Goal: Information Seeking & Learning: Learn about a topic

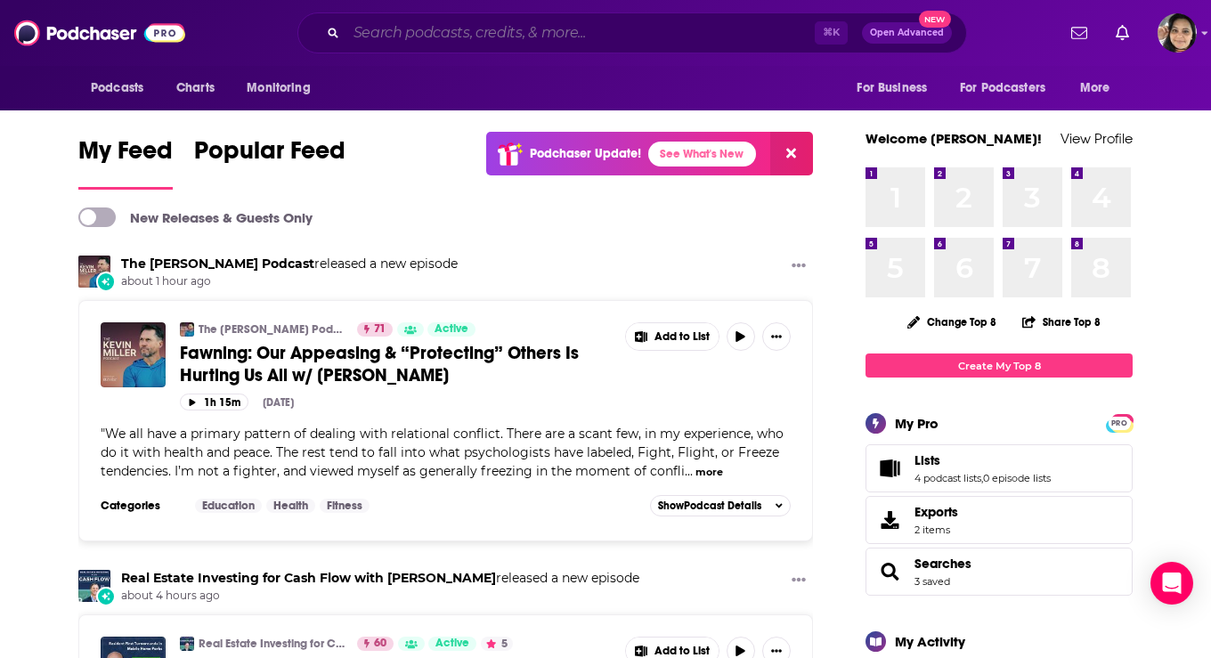
click at [638, 45] on input "Search podcasts, credits, & more..." at bounding box center [580, 33] width 468 height 28
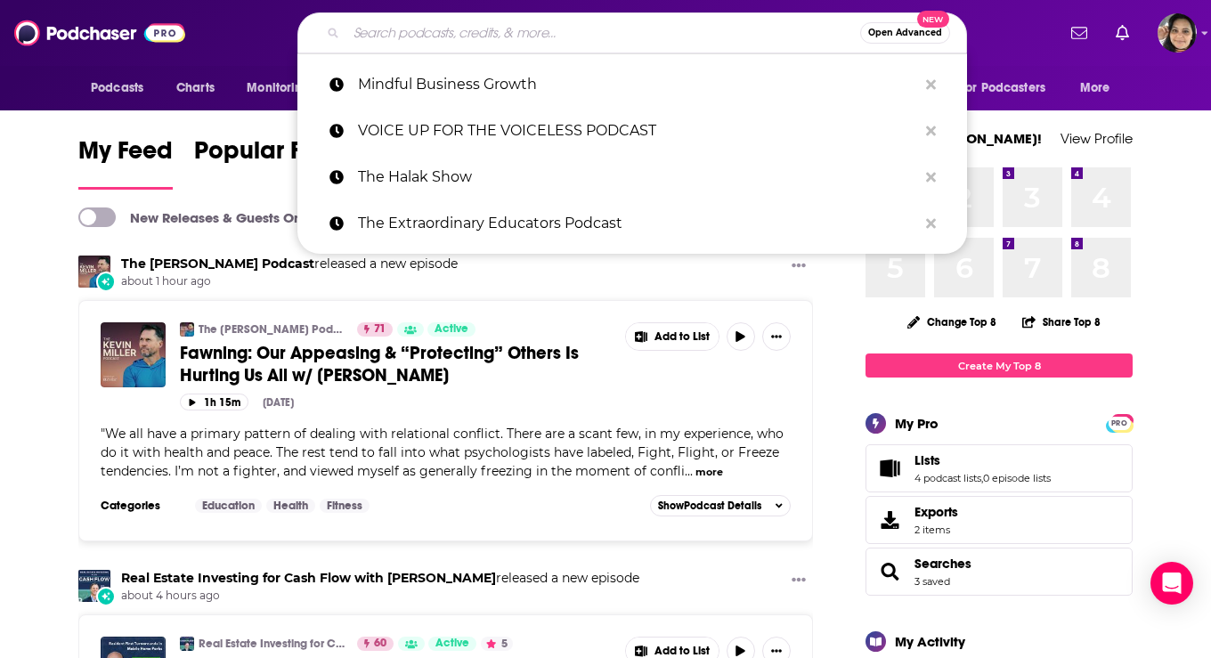
paste input "Her Self Podcast"
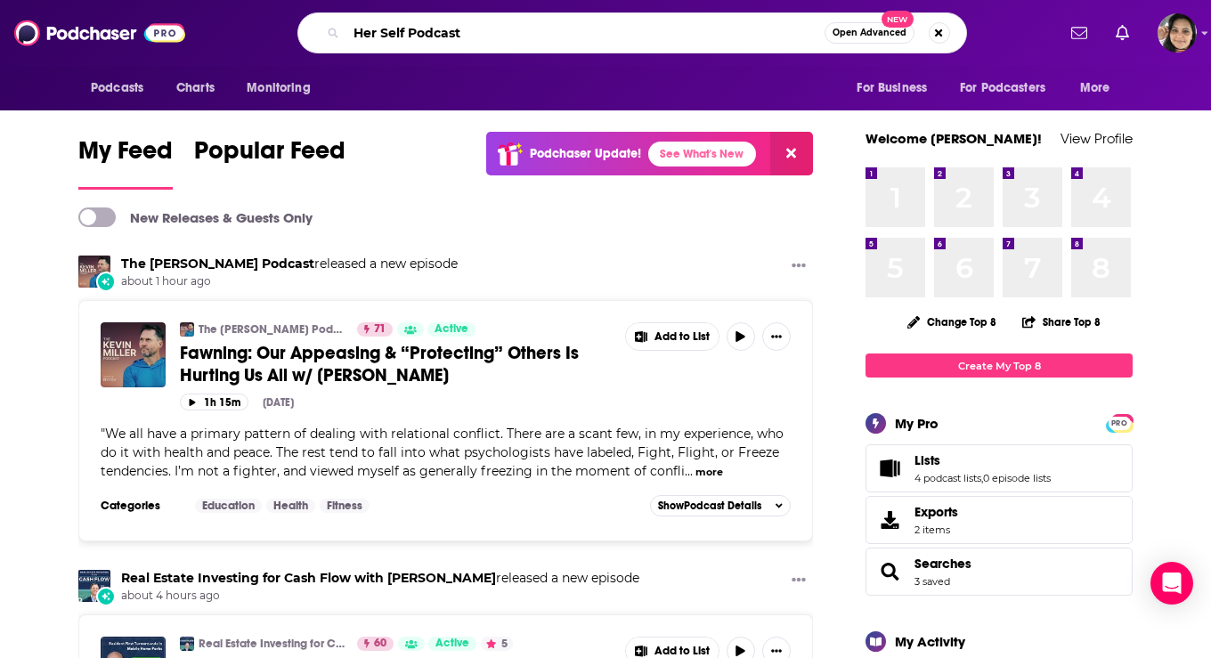
type input "Her Self Podcast"
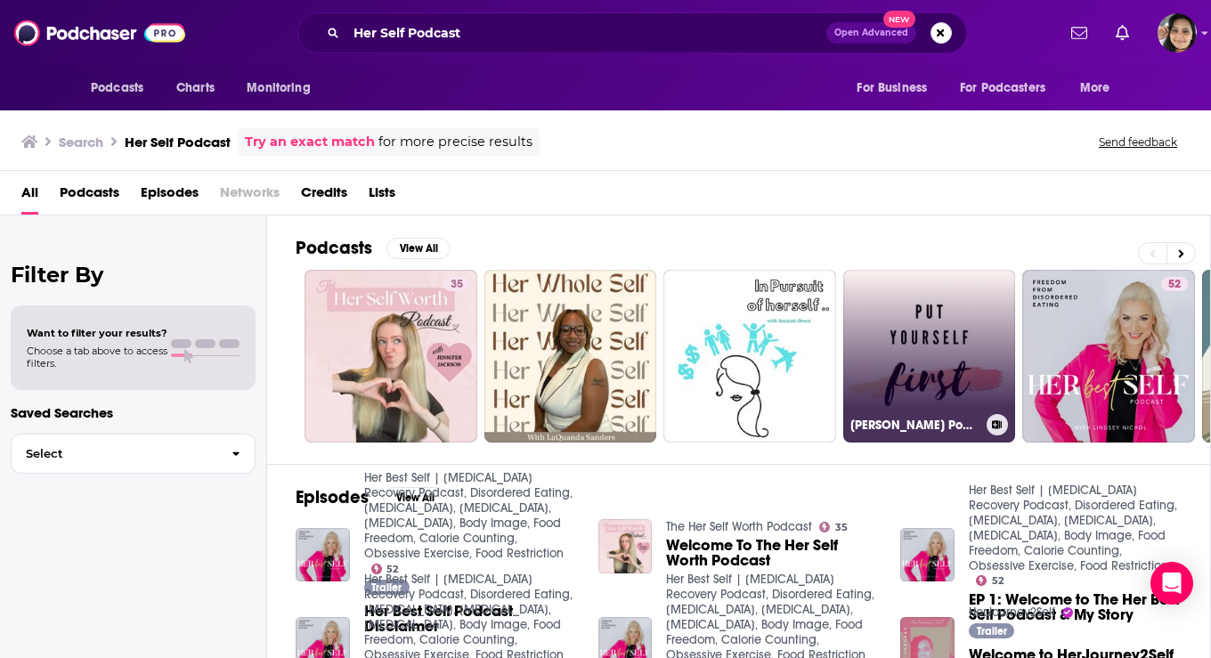
click at [933, 348] on link "[PERSON_NAME] Podcast Self-Love" at bounding box center [929, 356] width 173 height 173
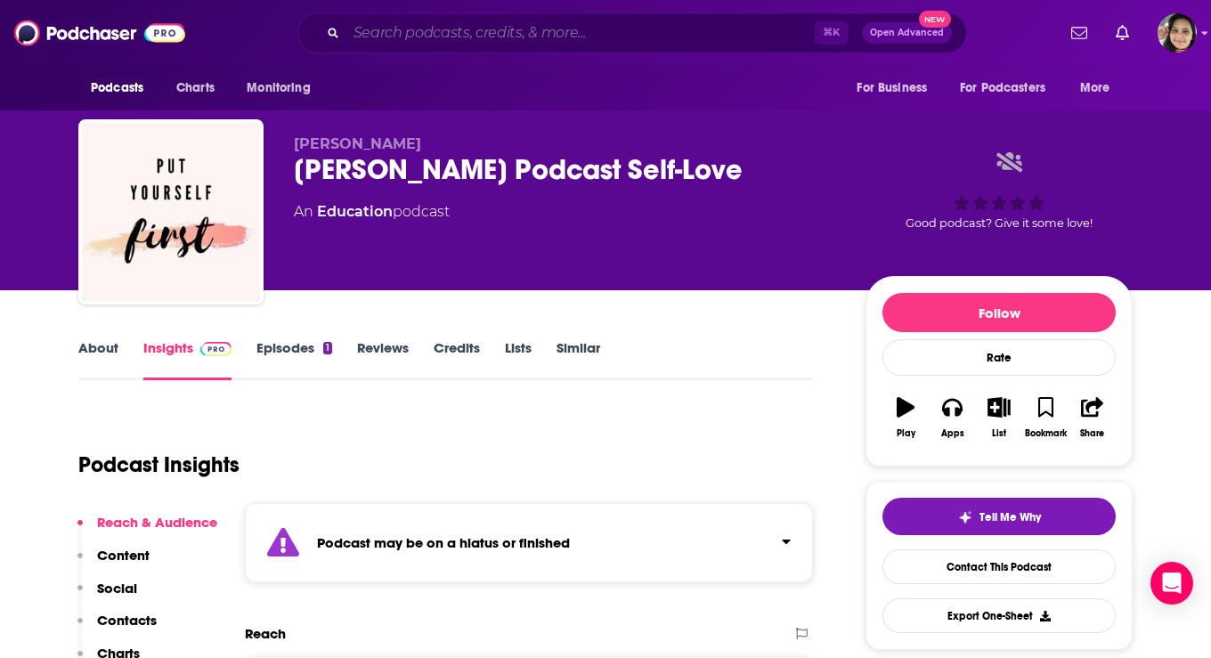
click at [473, 34] on input "Search podcasts, credits, & more..." at bounding box center [580, 33] width 468 height 28
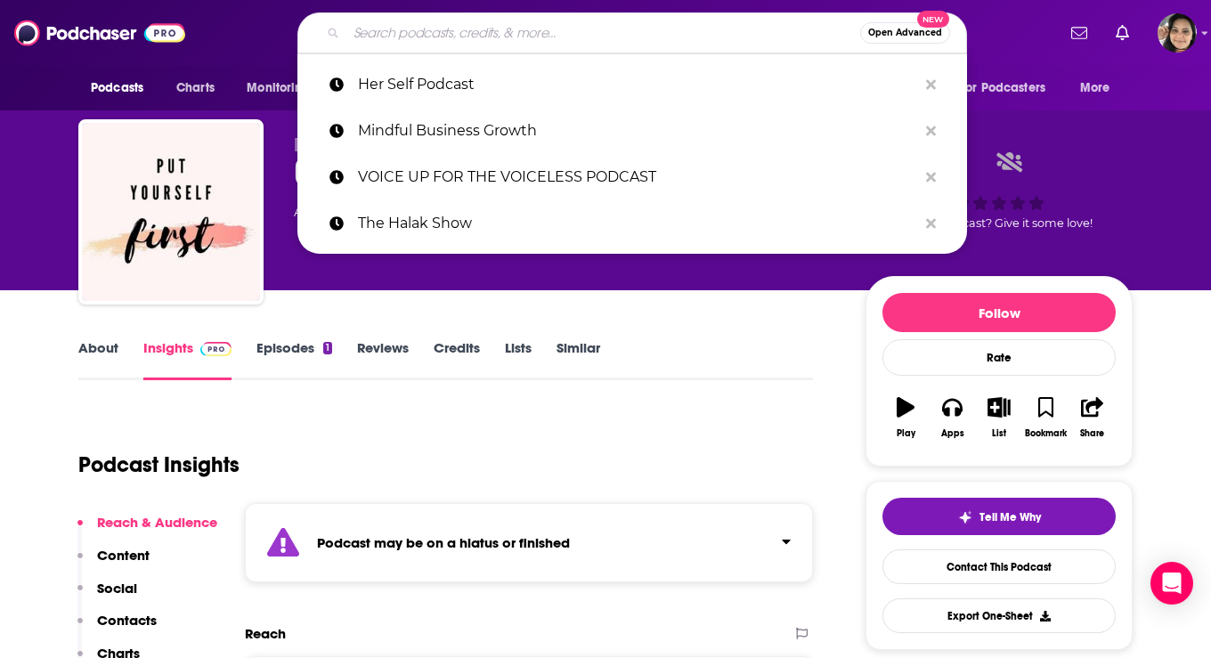
paste input "She Built This"
type input "She Built This"
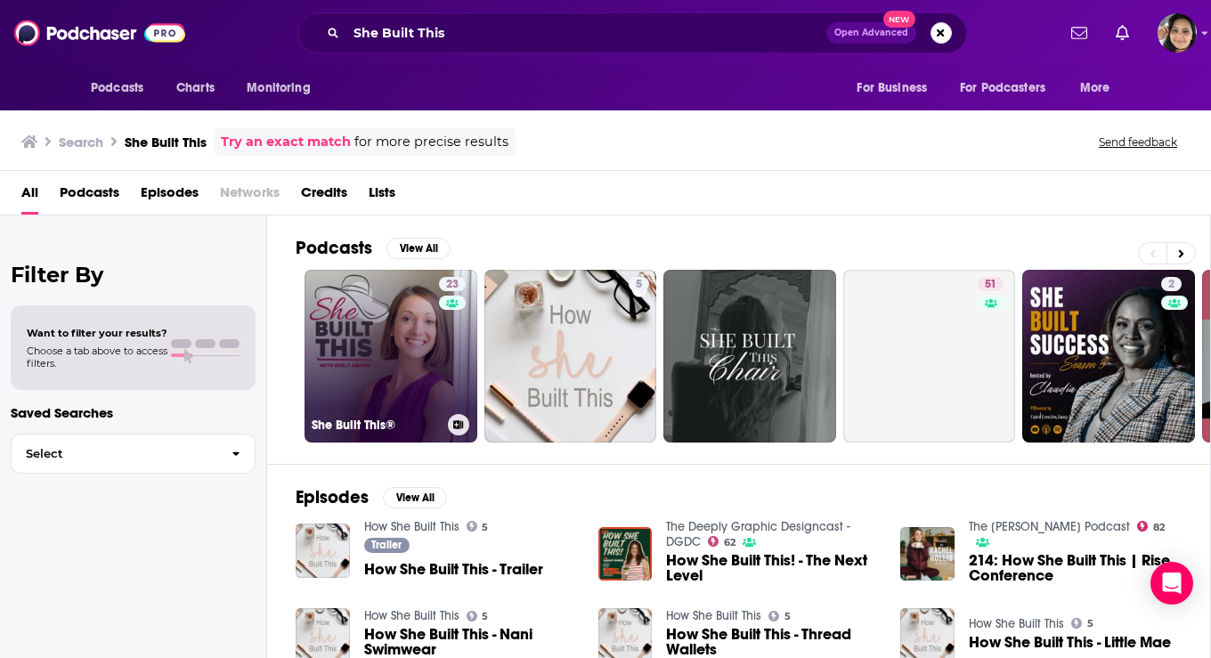
click at [374, 351] on link "23 She Built This®" at bounding box center [391, 356] width 173 height 173
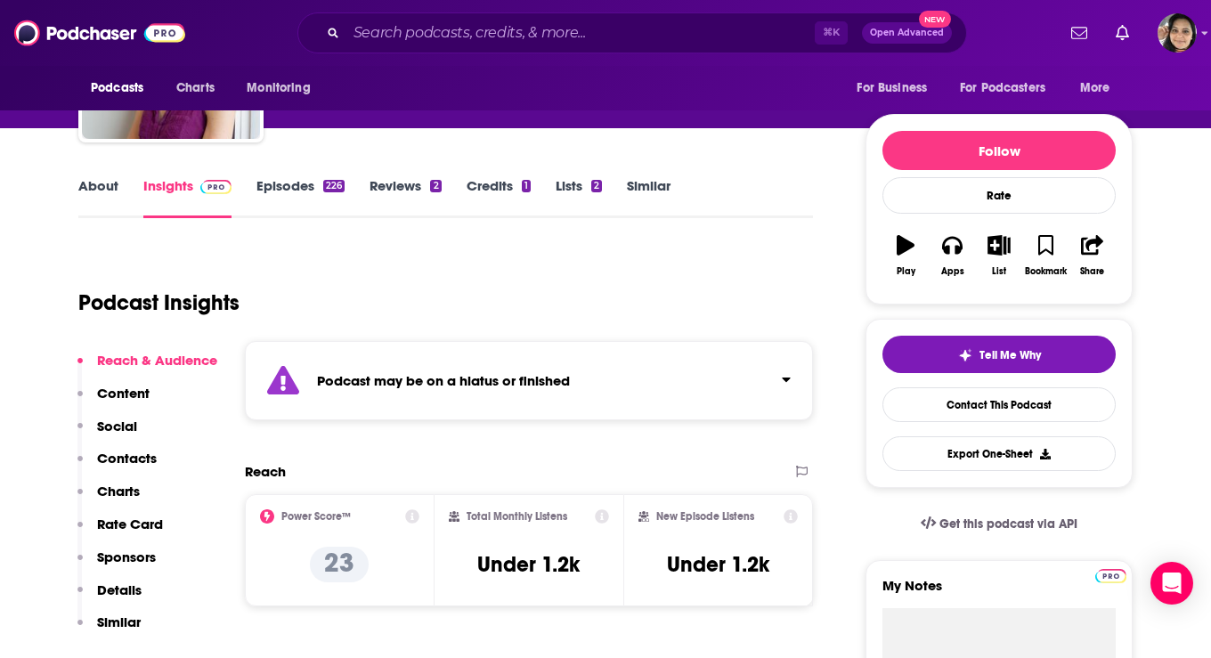
scroll to position [166, 0]
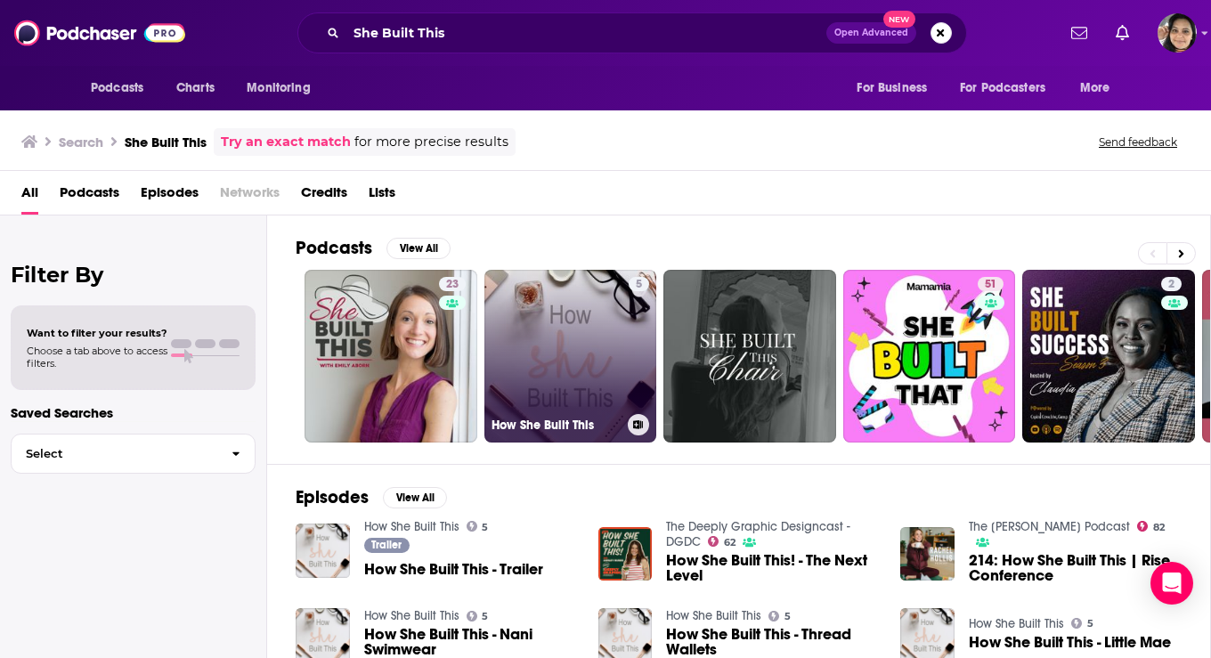
click at [530, 305] on link "5 How She Built This" at bounding box center [570, 356] width 173 height 173
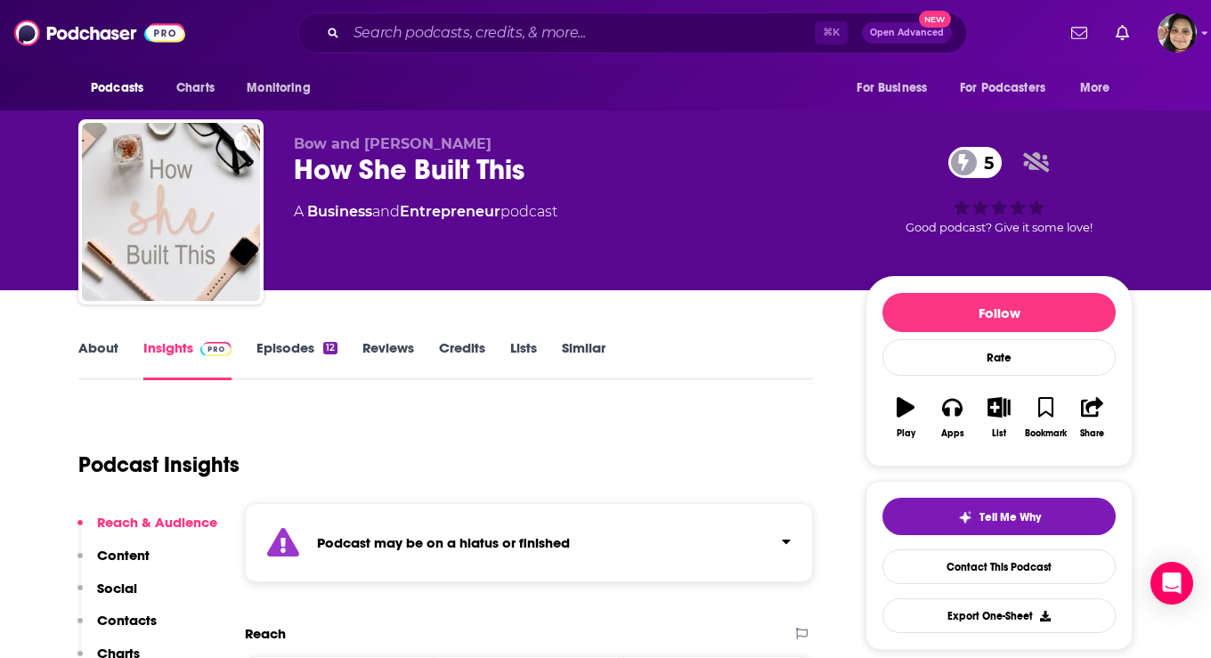
scroll to position [150, 0]
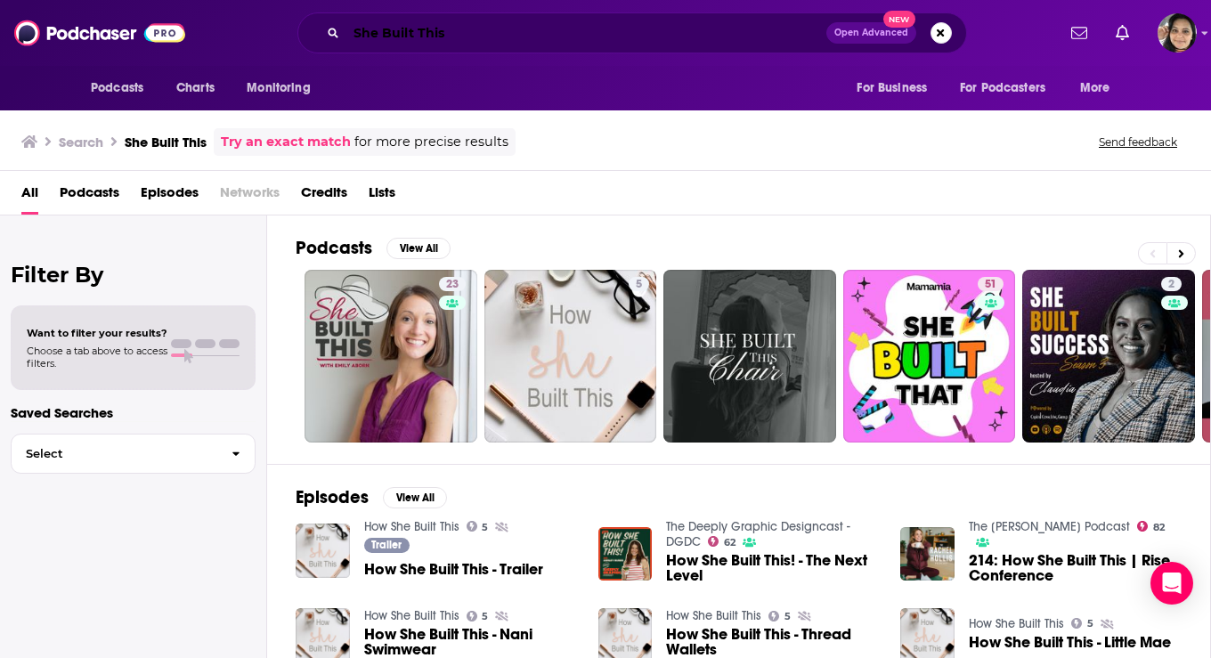
click at [485, 38] on input "She Built This" at bounding box center [586, 33] width 480 height 28
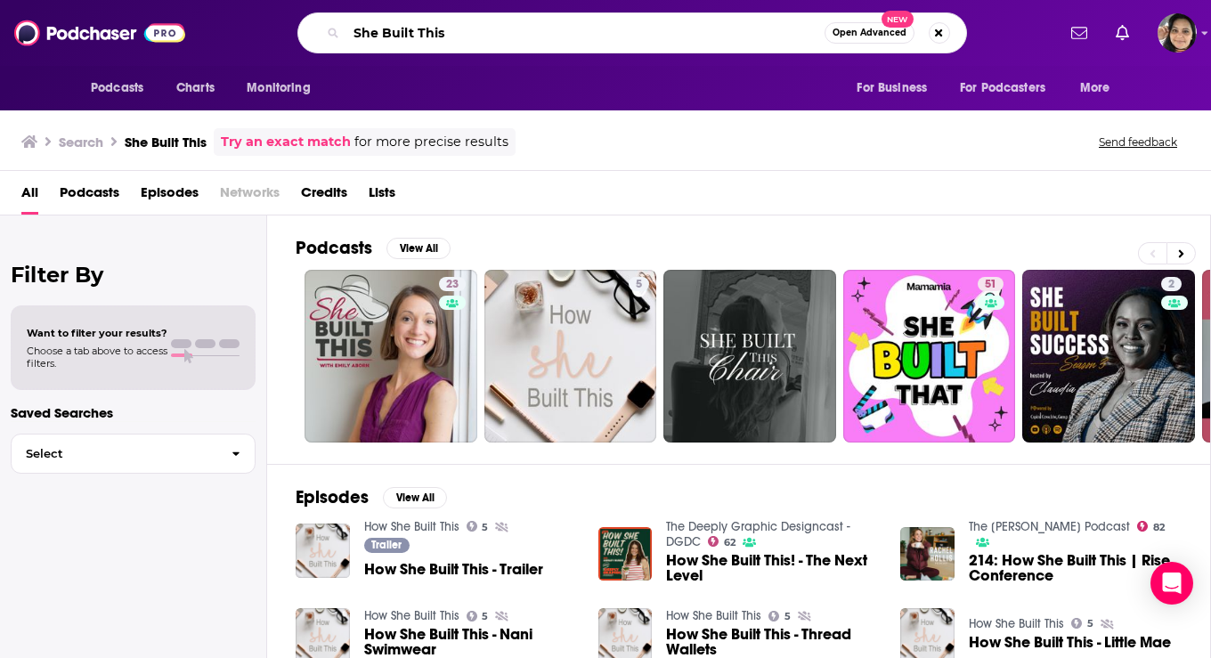
click at [485, 38] on input "She Built This" at bounding box center [585, 33] width 478 height 28
paste input "Her Next Chapter"
type input "Her Next Chapter"
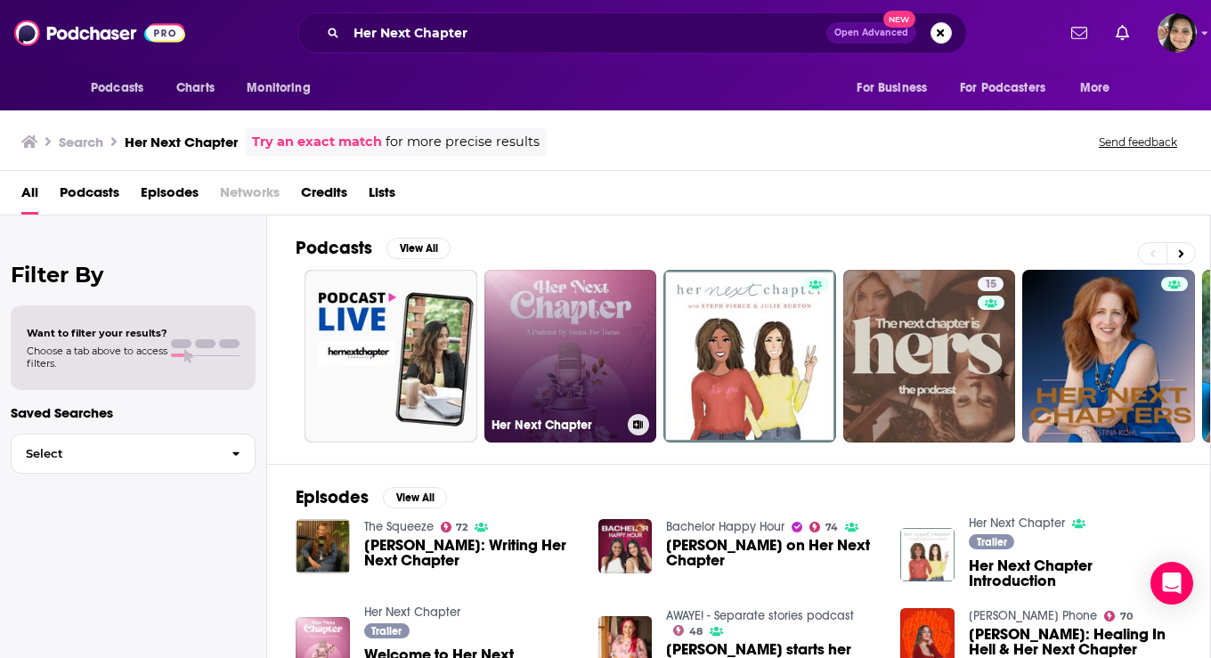
click at [545, 370] on link "Her Next Chapter" at bounding box center [570, 356] width 173 height 173
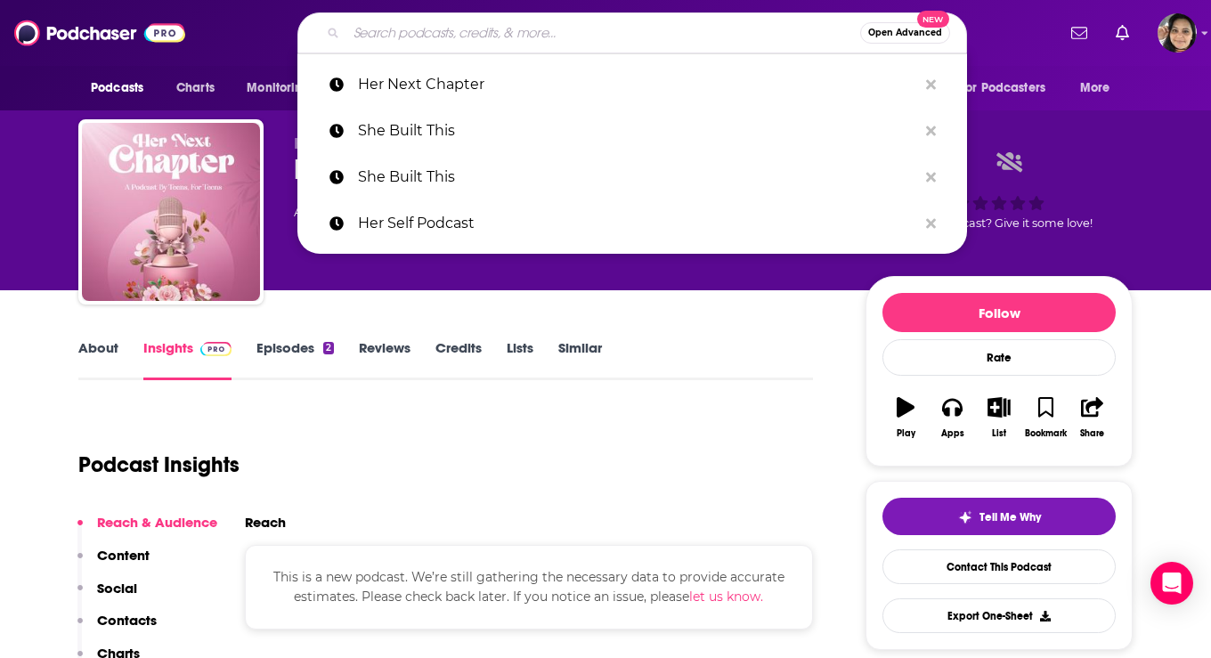
click at [405, 27] on input "Search podcasts, credits, & more..." at bounding box center [603, 33] width 514 height 28
paste input "Her Next Chapter"
type input "Her Next Chapter"
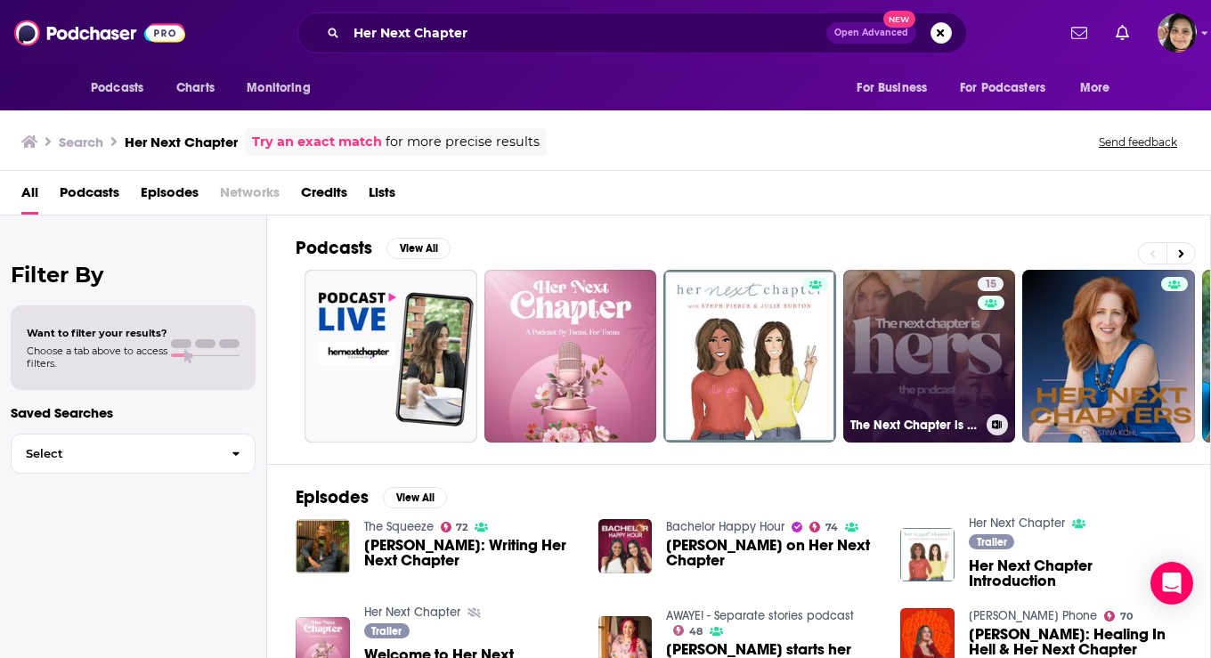
click at [950, 340] on link "15 The Next Chapter is Hers" at bounding box center [929, 356] width 173 height 173
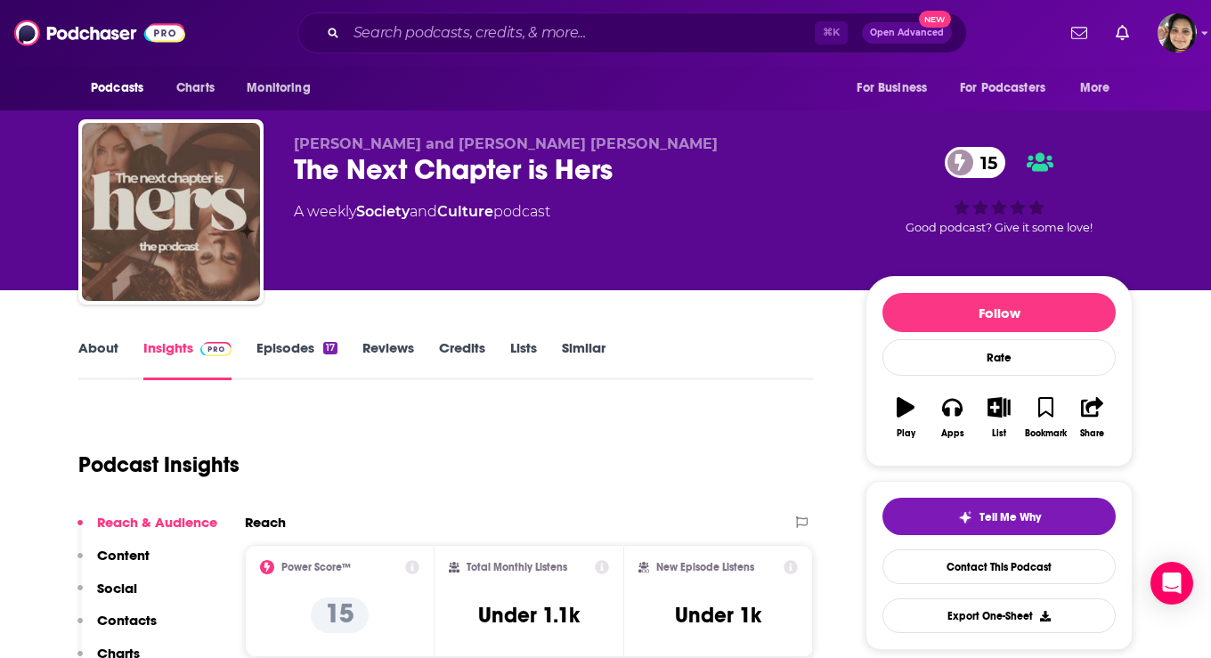
click at [93, 353] on link "About" at bounding box center [98, 359] width 40 height 41
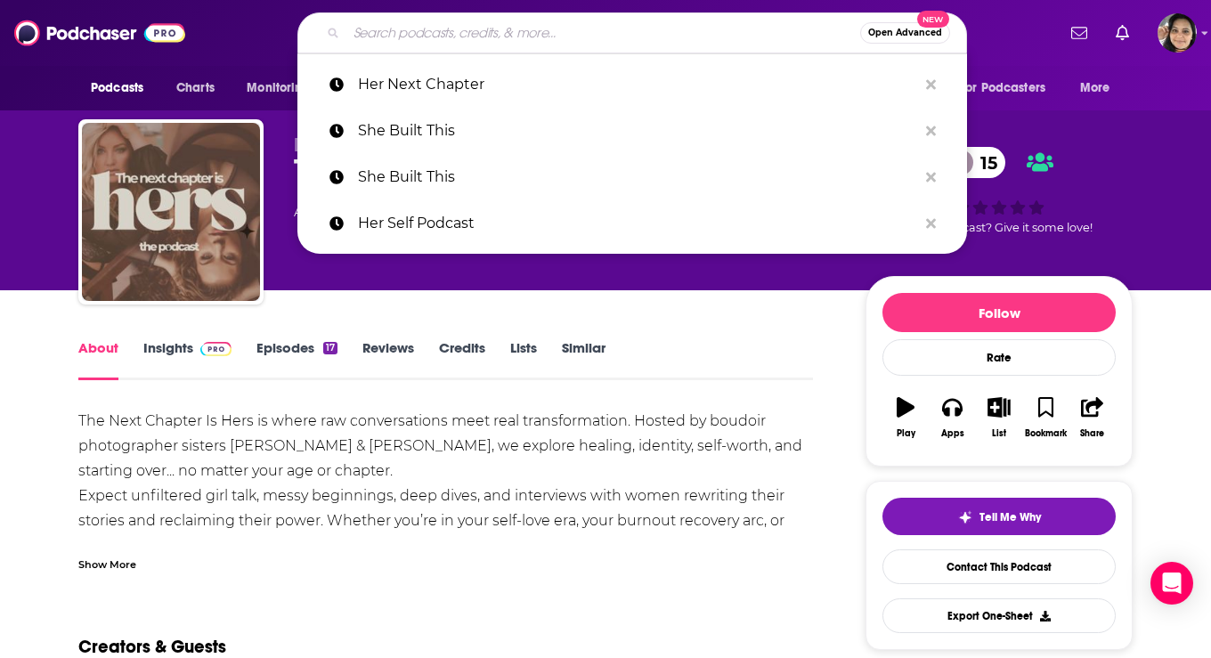
click at [587, 27] on input "Search podcasts, credits, & more..." at bounding box center [603, 33] width 514 height 28
paste input "The Confident Woman Podcast"
type input "The Confident Woman Podcast"
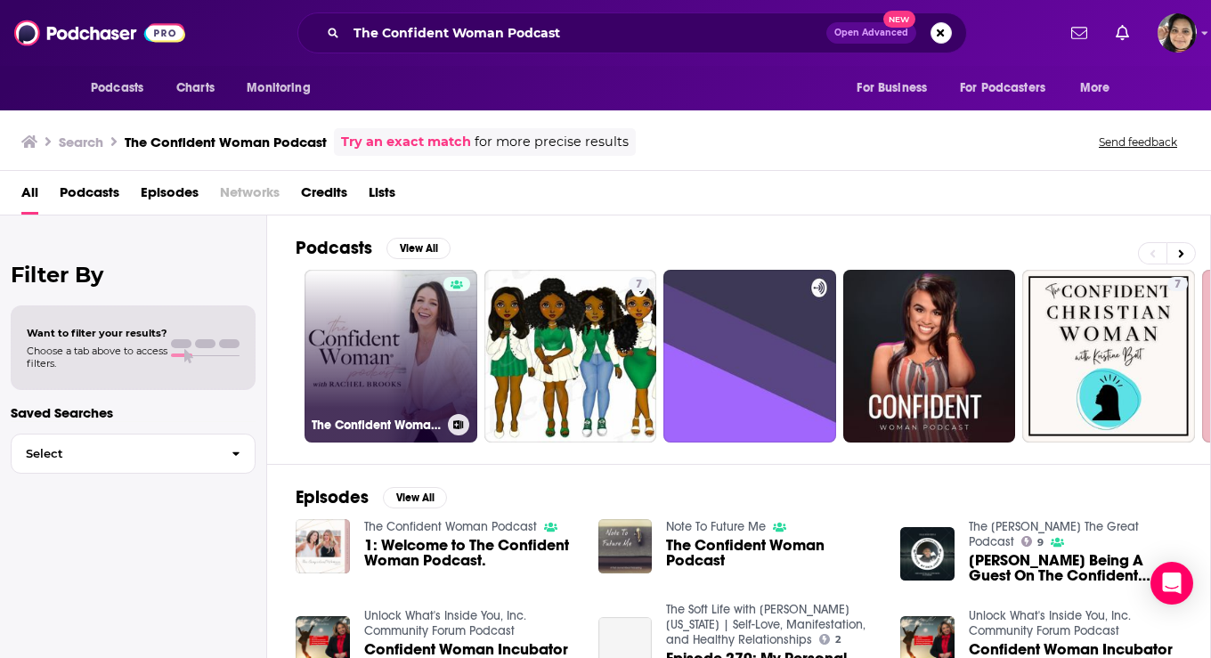
click at [337, 338] on link "The Confident Woman Podcast" at bounding box center [391, 356] width 173 height 173
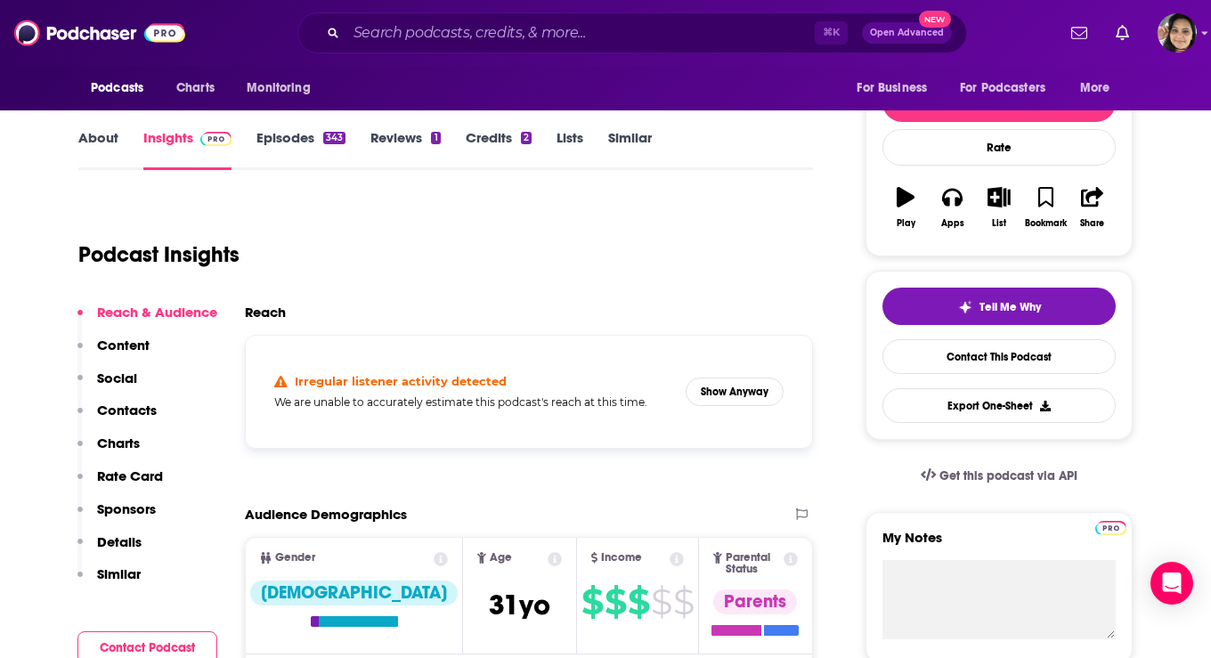
scroll to position [218, 0]
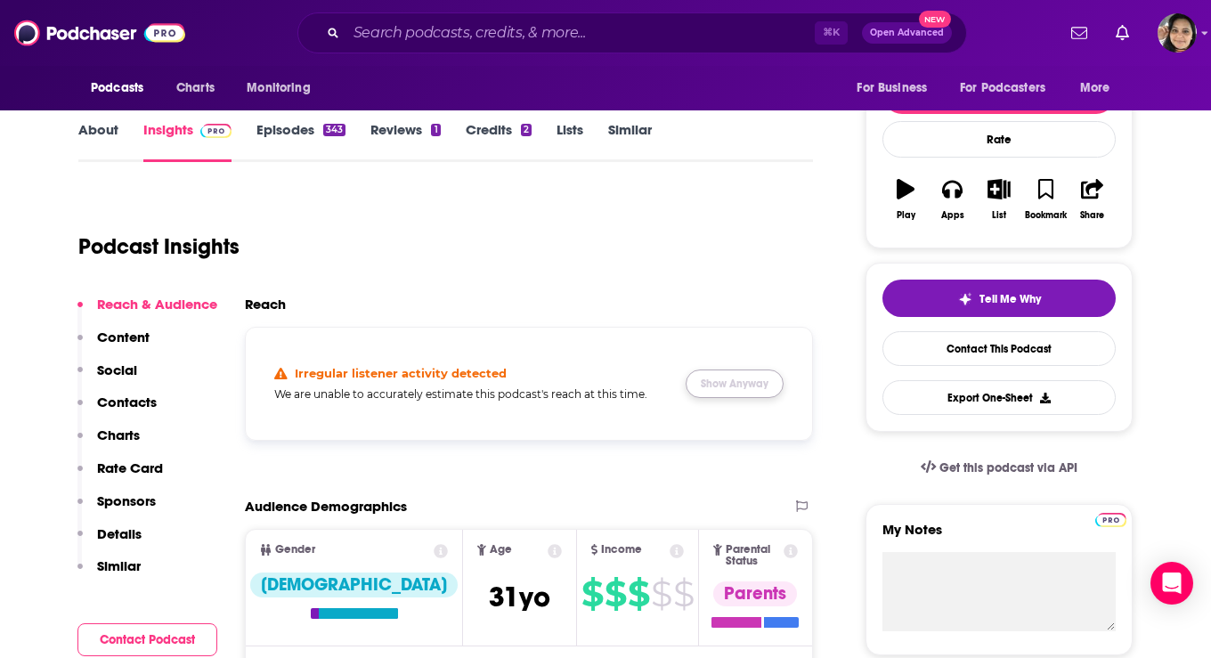
click at [751, 378] on button "Show Anyway" at bounding box center [735, 384] width 98 height 28
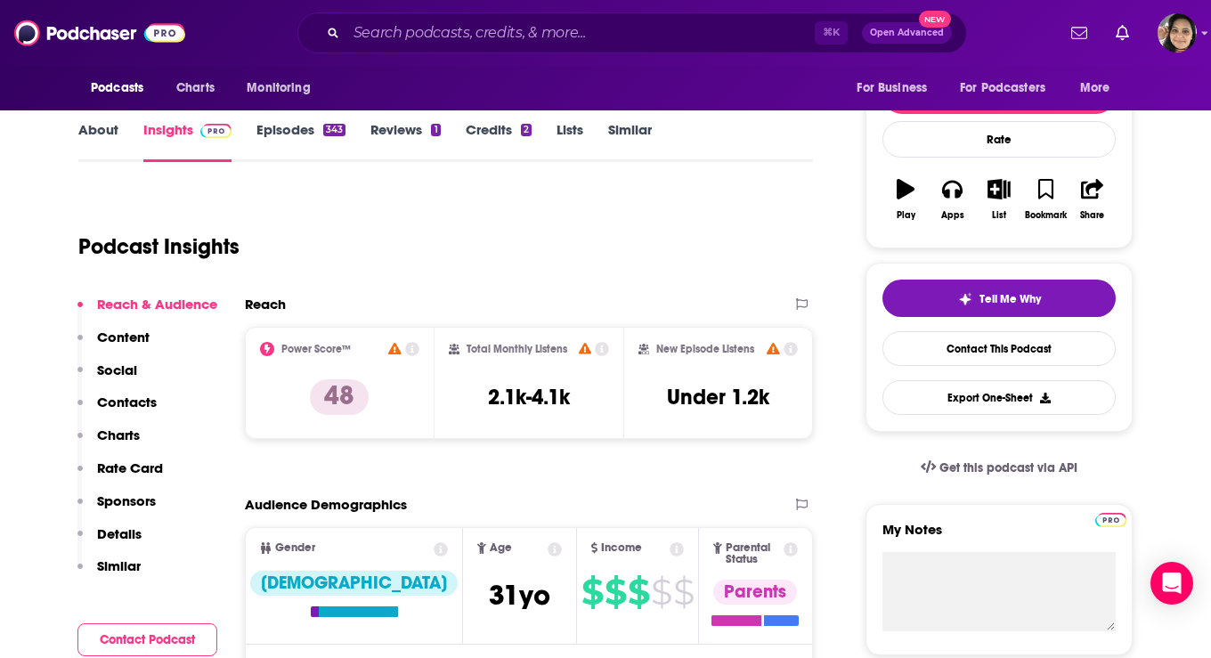
scroll to position [0, 0]
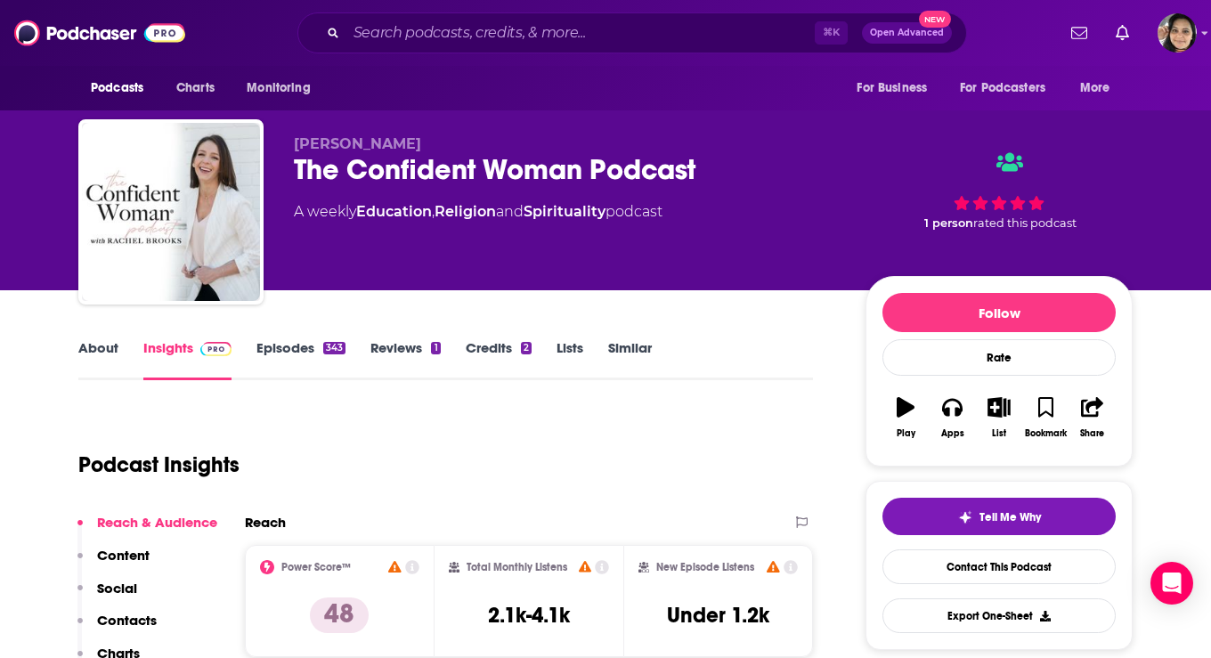
click at [82, 353] on link "About" at bounding box center [98, 359] width 40 height 41
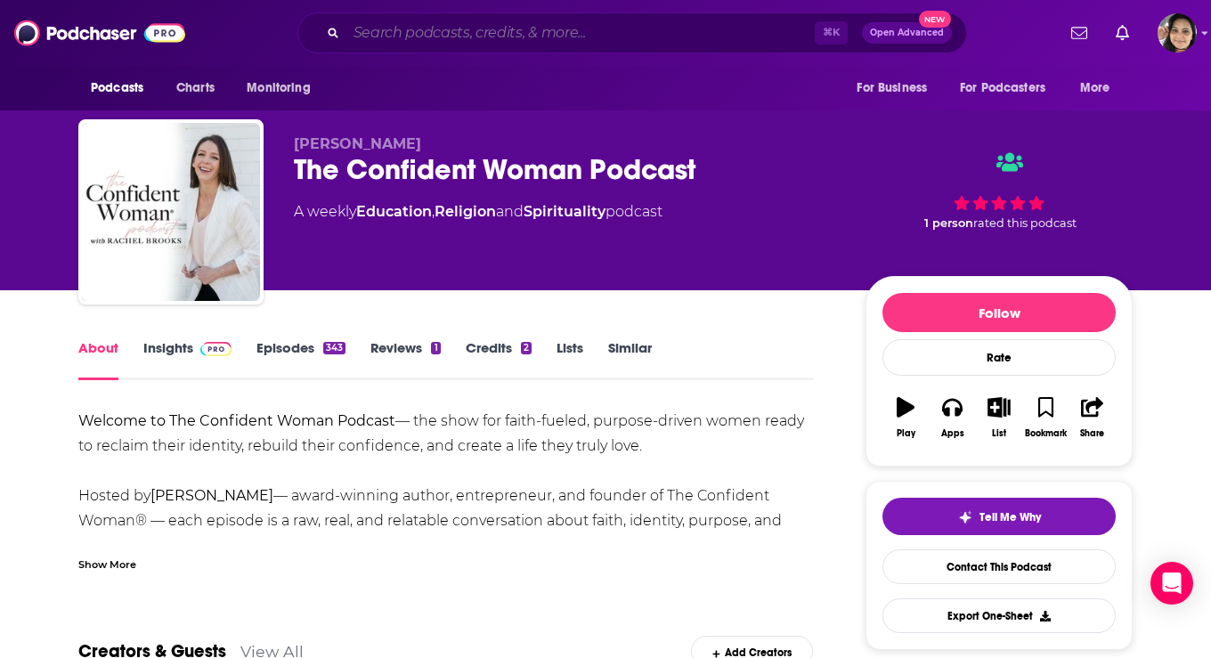
click at [454, 39] on input "Search podcasts, credits, & more..." at bounding box center [580, 33] width 468 height 28
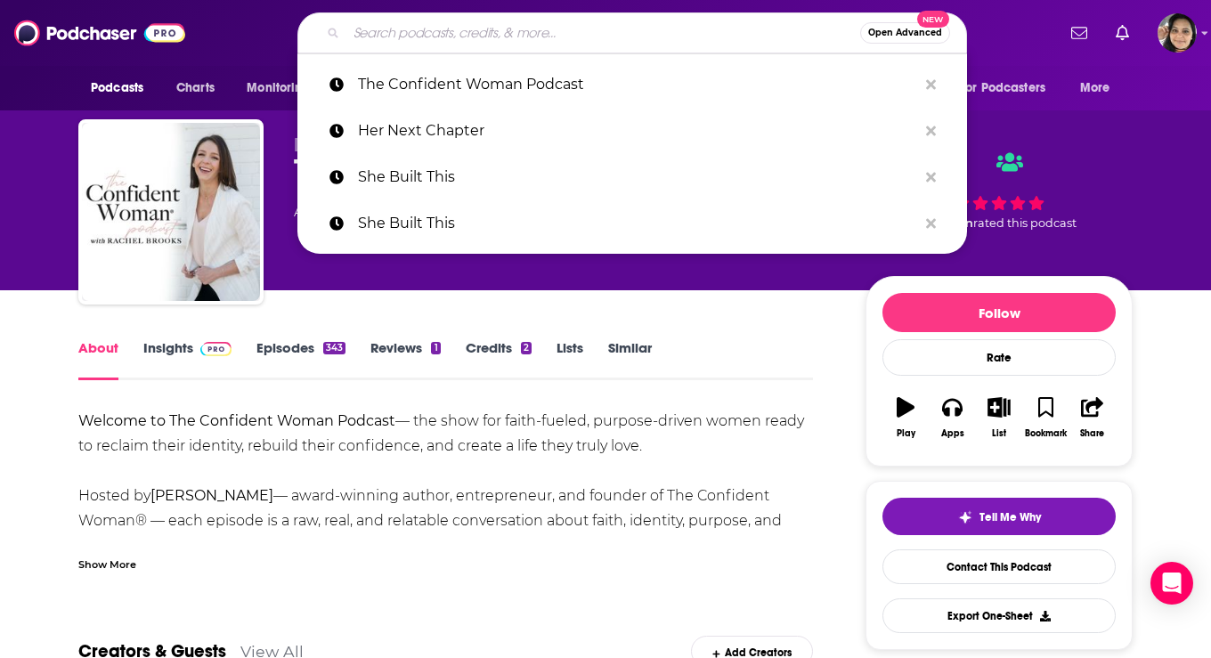
paste input "Transform Your Mind"
type input "Transform Your Mind"
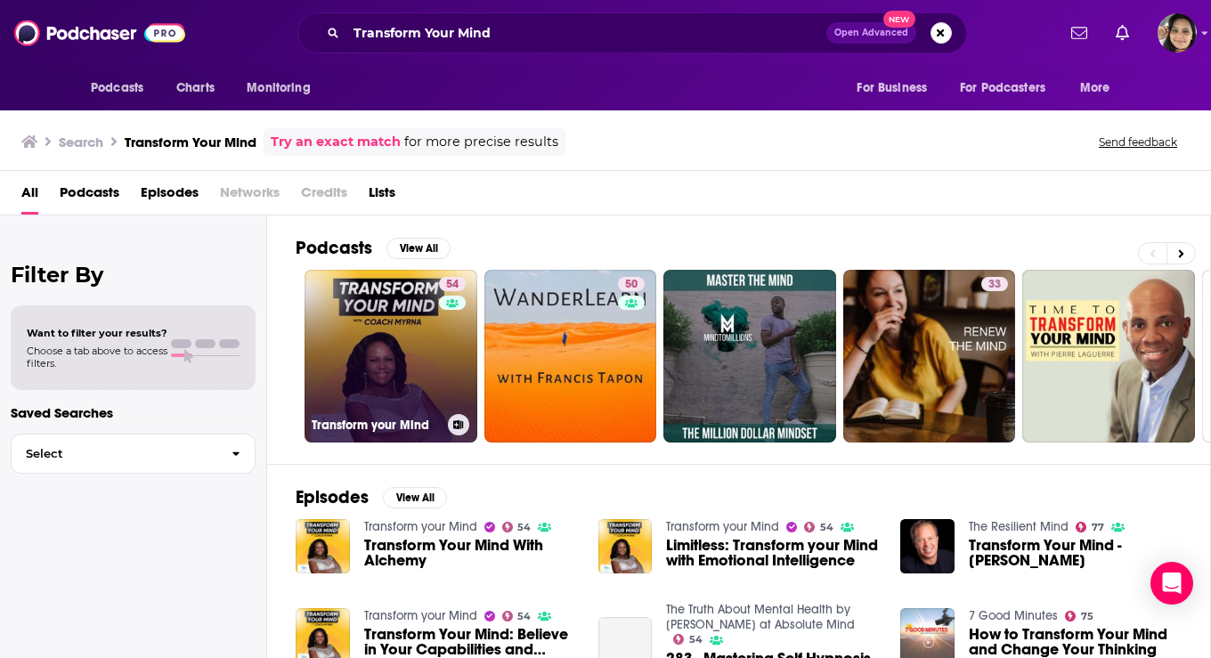
click at [408, 332] on link "54 Transform your Mind" at bounding box center [391, 356] width 173 height 173
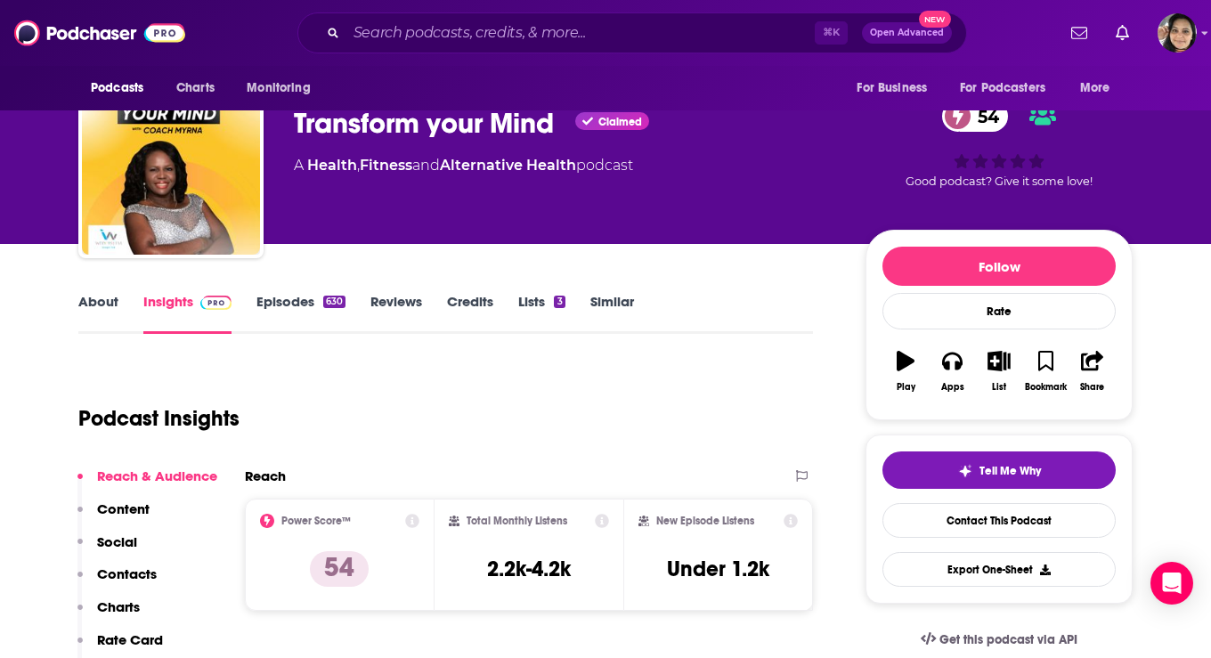
scroll to position [47, 0]
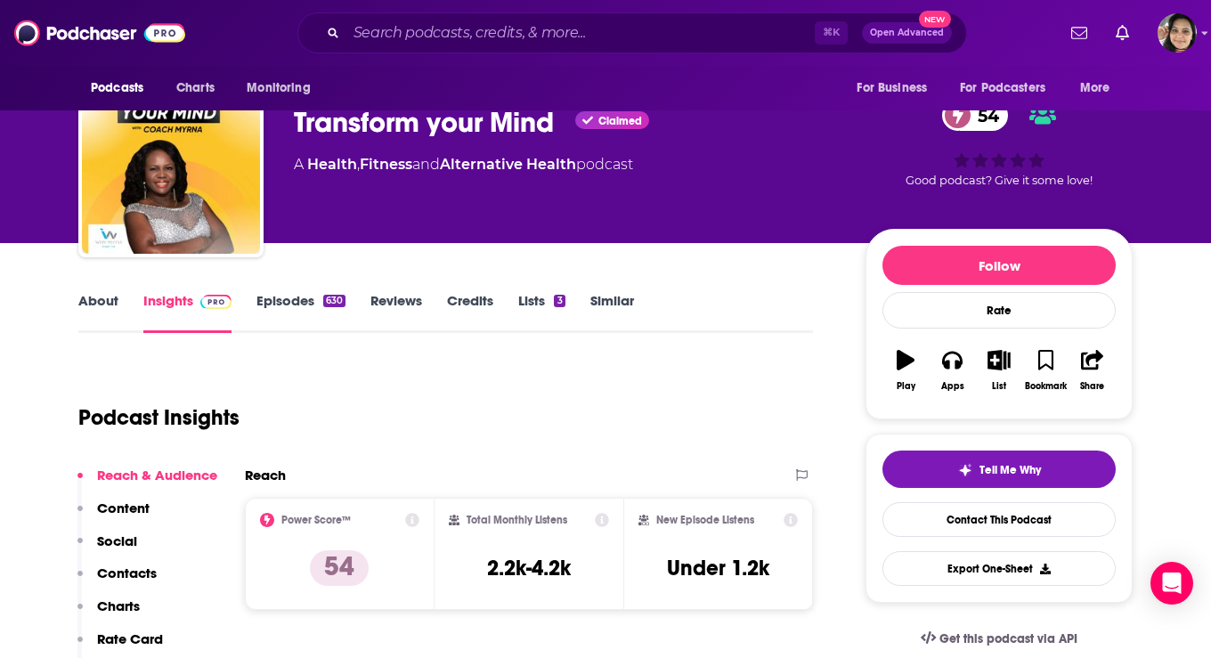
click at [81, 305] on link "About" at bounding box center [98, 312] width 40 height 41
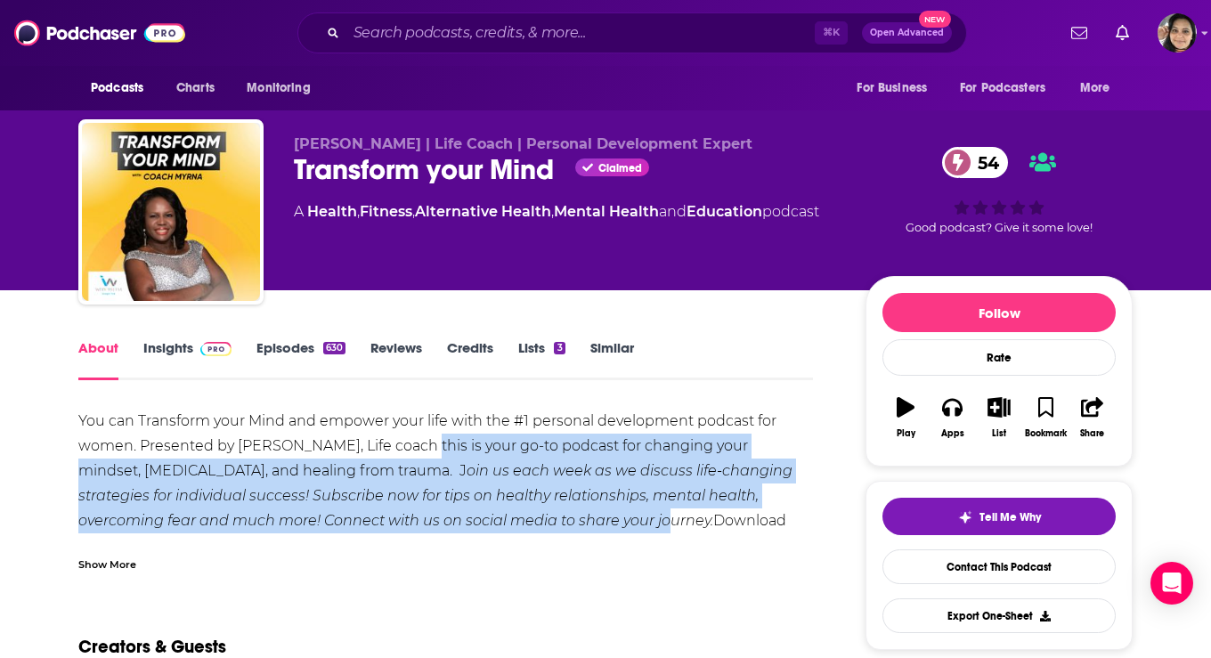
drag, startPoint x: 546, startPoint y: 524, endPoint x: 422, endPoint y: 441, distance: 148.9
click at [422, 441] on div "You can Transform your Mind and empower your life with the #1 personal developm…" at bounding box center [445, 521] width 735 height 224
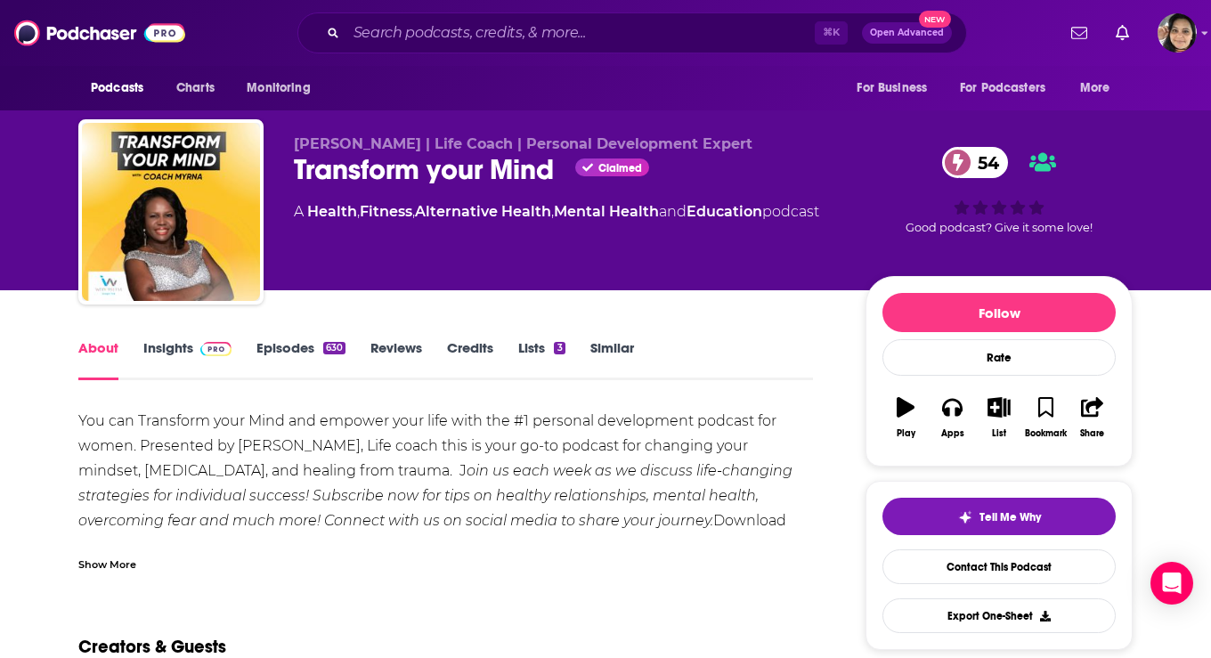
click at [306, 347] on link "Episodes 630" at bounding box center [300, 359] width 89 height 41
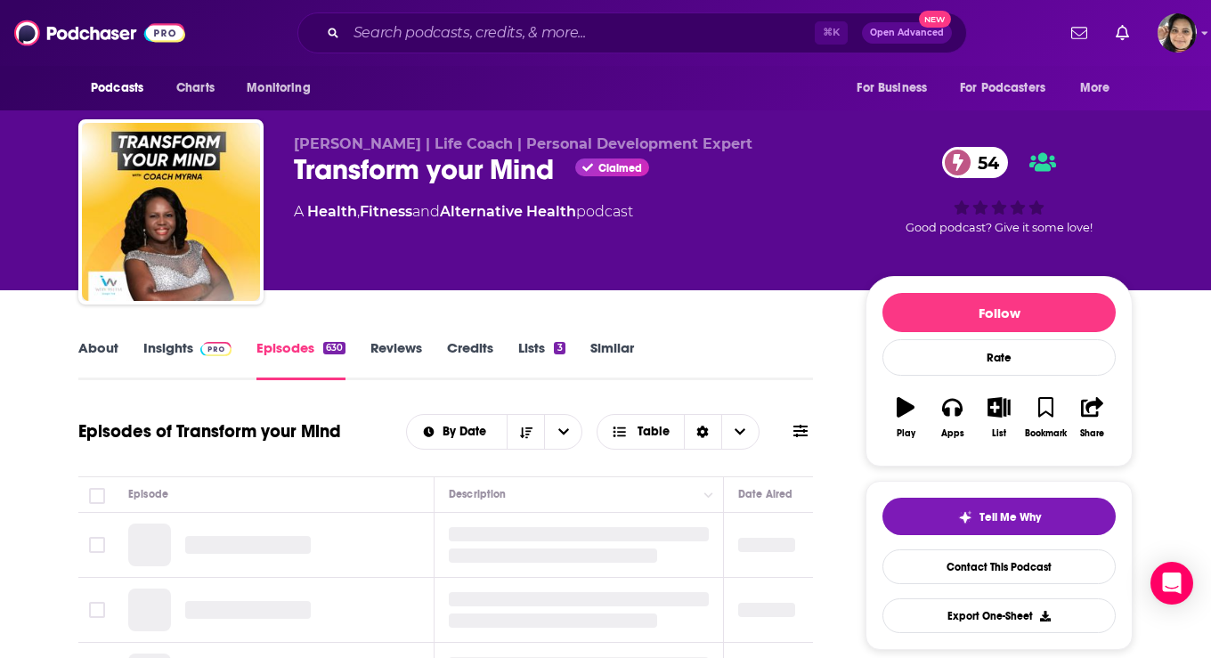
scroll to position [83, 0]
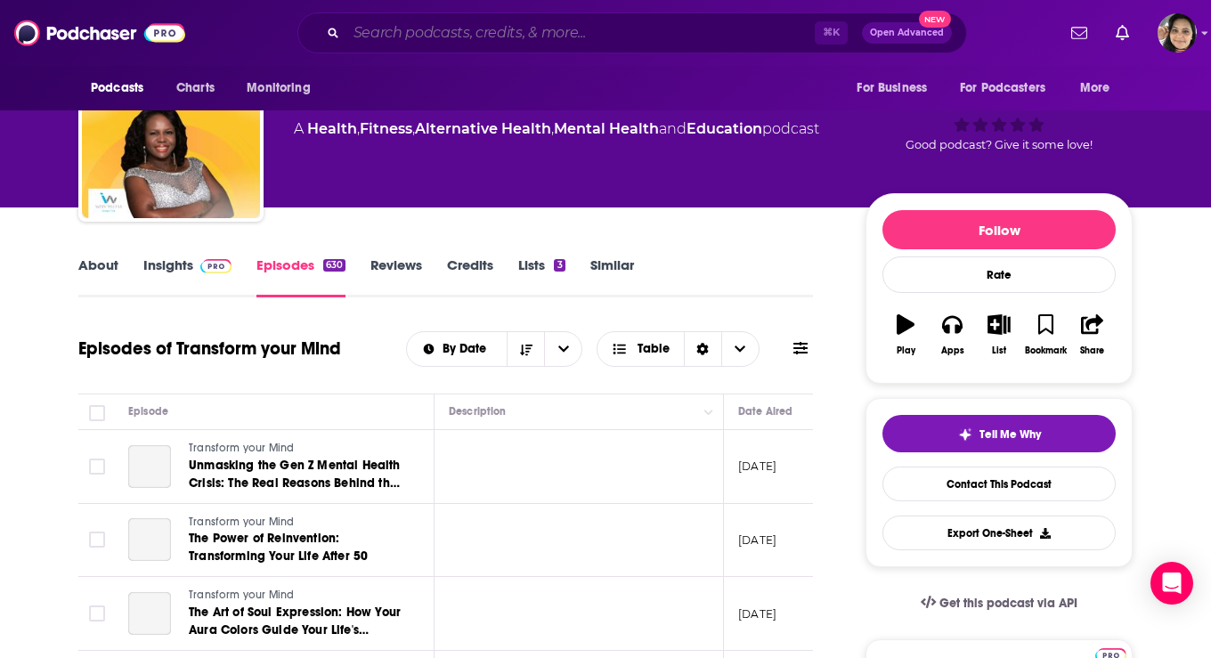
click at [575, 27] on input "Search podcasts, credits, & more..." at bounding box center [580, 33] width 468 height 28
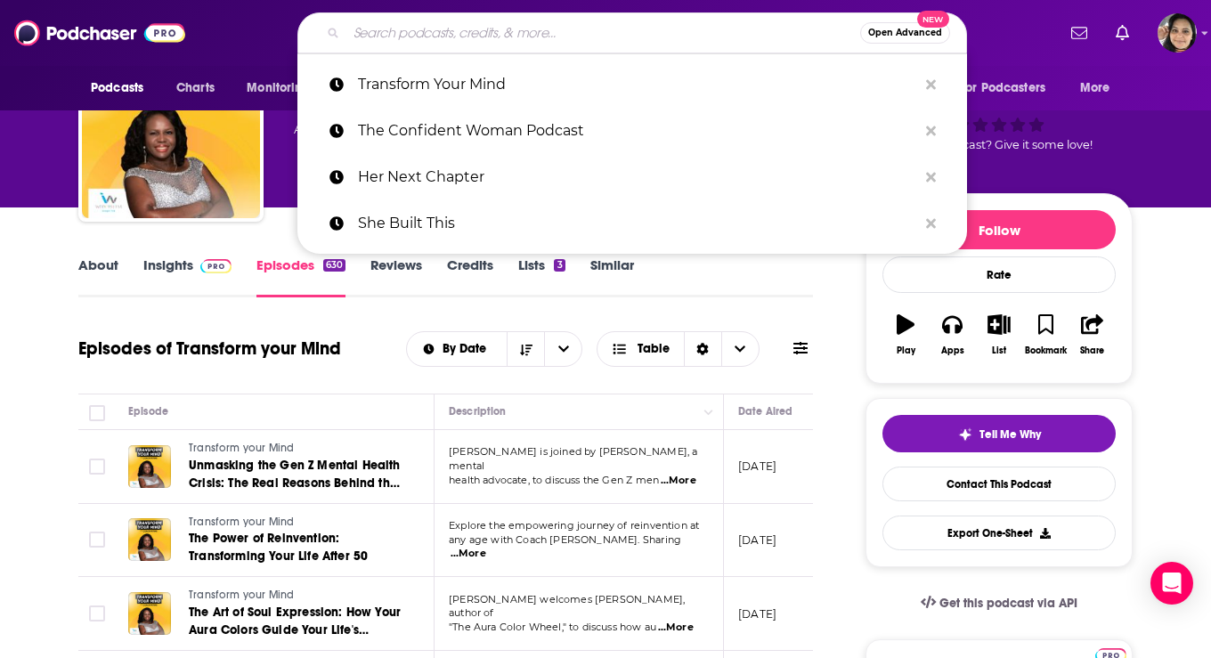
paste input "This is How She Did It"
type input "This is How She Did It"
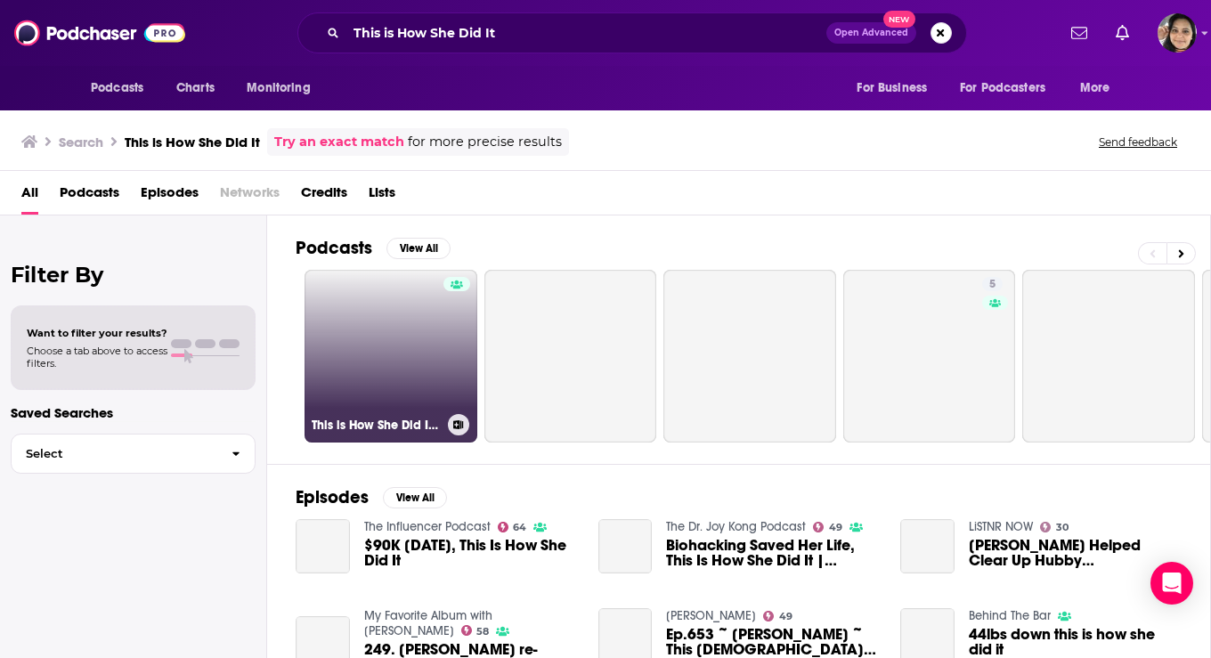
click at [357, 326] on link "This is How She Did It with [PERSON_NAME]: Top Women Podcast, Conversations for…" at bounding box center [391, 356] width 173 height 173
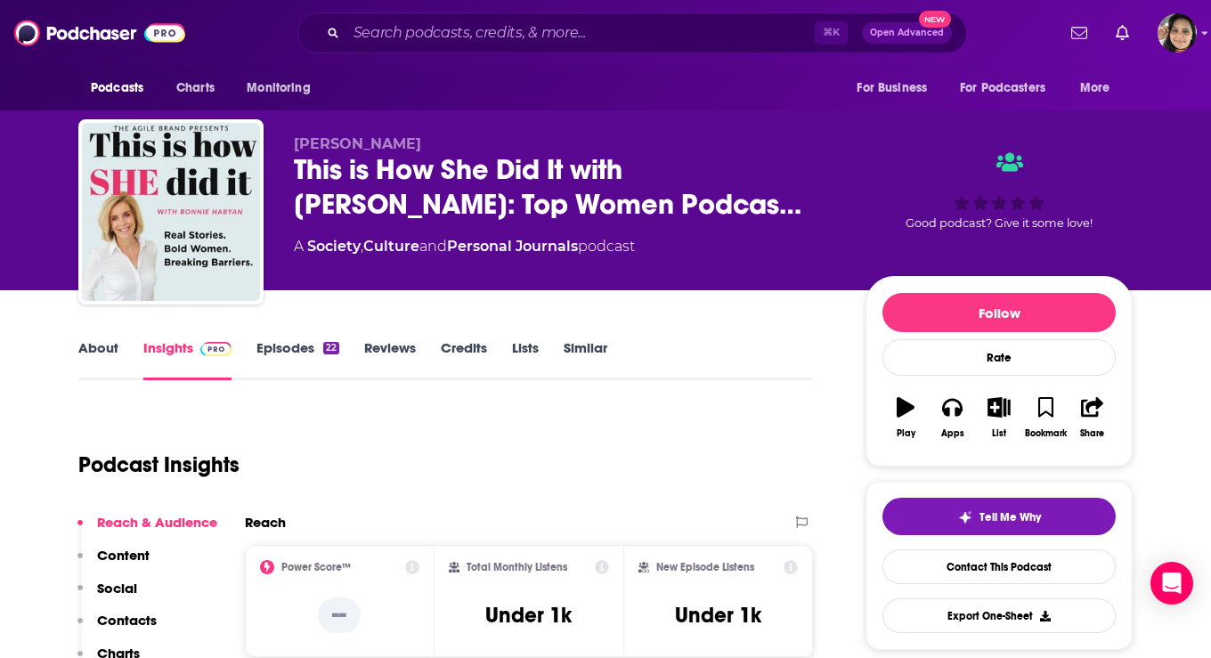
click at [82, 354] on link "About" at bounding box center [98, 359] width 40 height 41
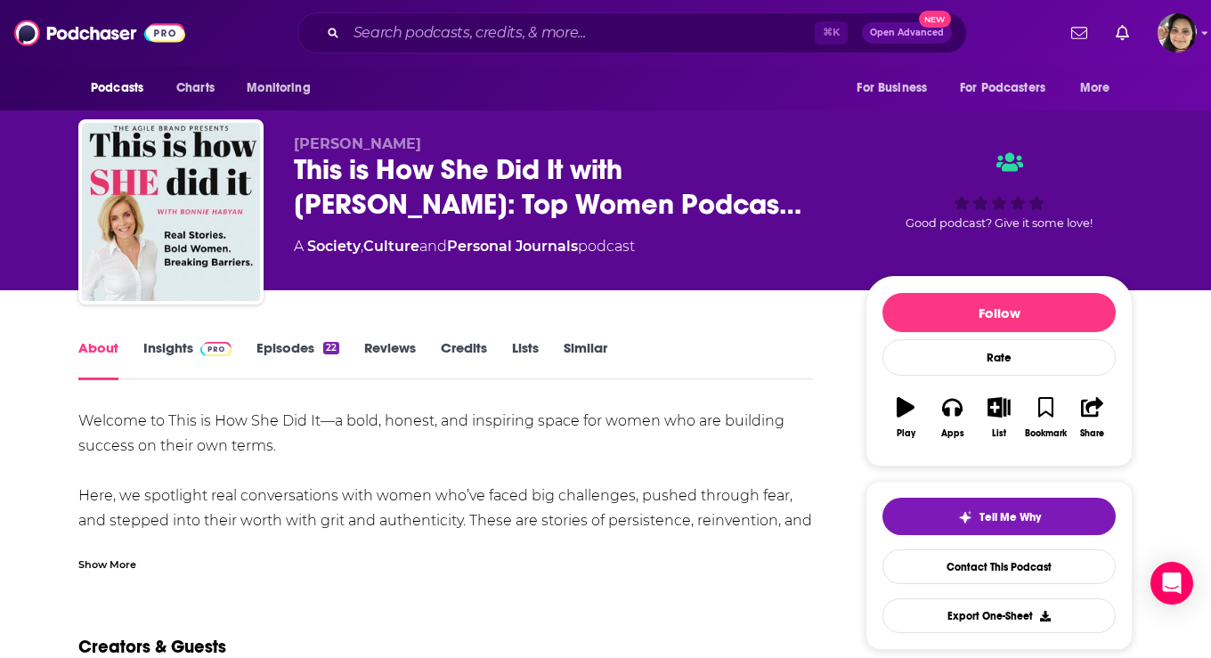
click at [294, 353] on link "Episodes 22" at bounding box center [297, 359] width 83 height 41
